Goal: Register for event/course

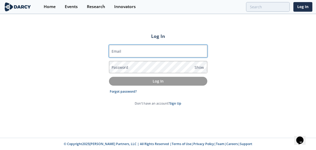
click at [127, 54] on input "Email" at bounding box center [158, 51] width 98 height 12
type input "[EMAIL_ADDRESS][DOMAIN_NAME]"
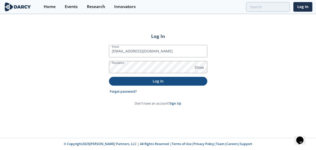
click at [165, 81] on p "Log In" at bounding box center [157, 80] width 91 height 5
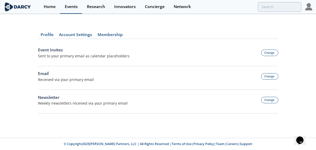
click at [65, 6] on div "Events" at bounding box center [71, 7] width 13 height 4
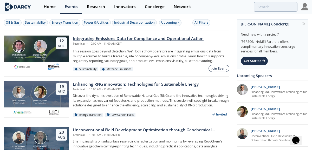
click at [217, 68] on div "Join Event" at bounding box center [218, 68] width 15 height 5
